Goal: Find specific page/section: Find specific page/section

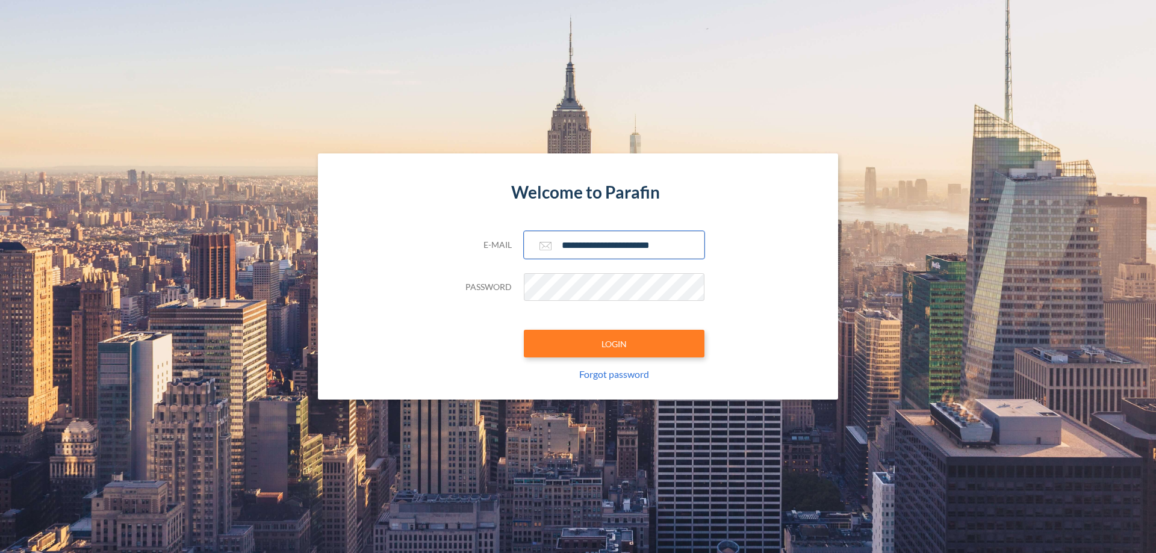
type input "**********"
click at [614, 344] on button "LOGIN" at bounding box center [614, 344] width 181 height 28
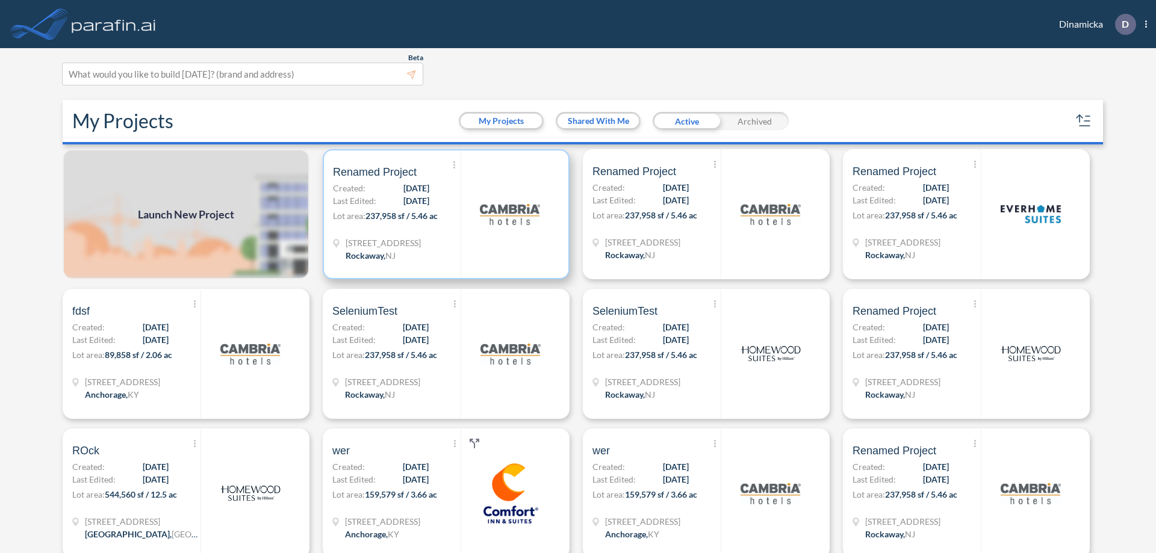
scroll to position [3, 0]
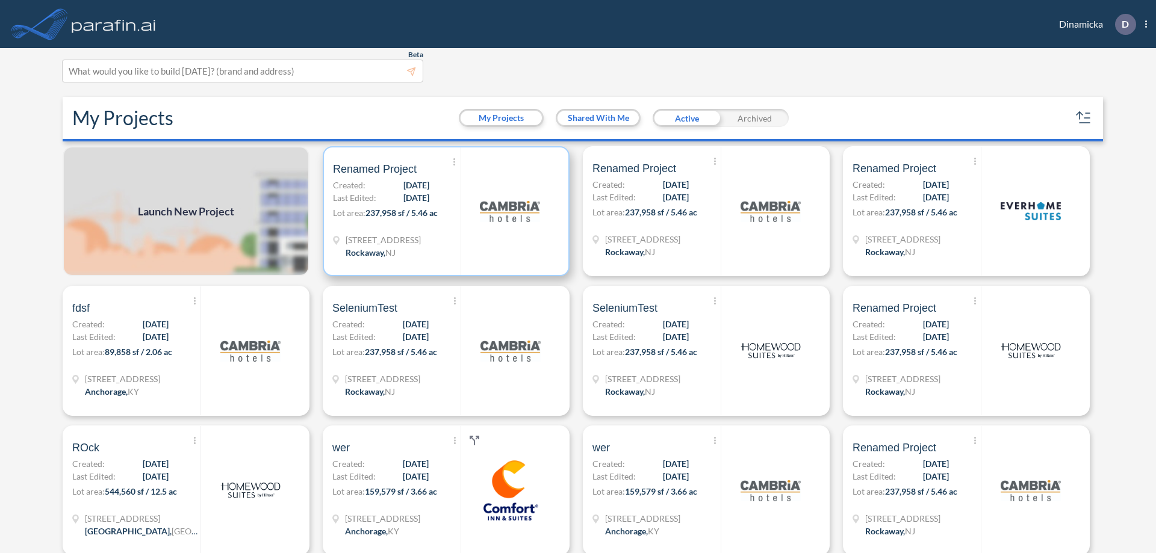
click at [444, 211] on p "Lot area: 237,958 sf / 5.46 ac" at bounding box center [397, 215] width 128 height 17
